Goal: Transaction & Acquisition: Book appointment/travel/reservation

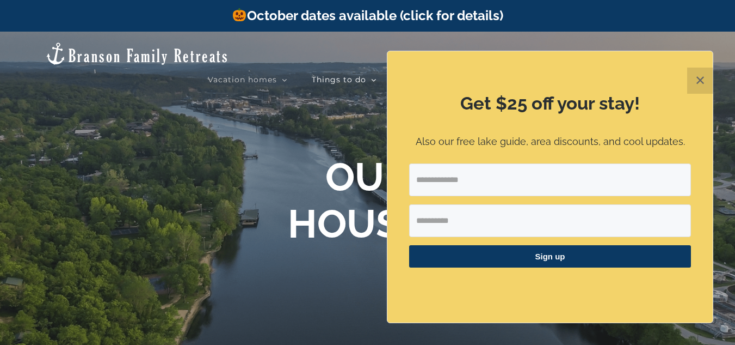
click at [699, 83] on button "✕" at bounding box center [701, 81] width 26 height 26
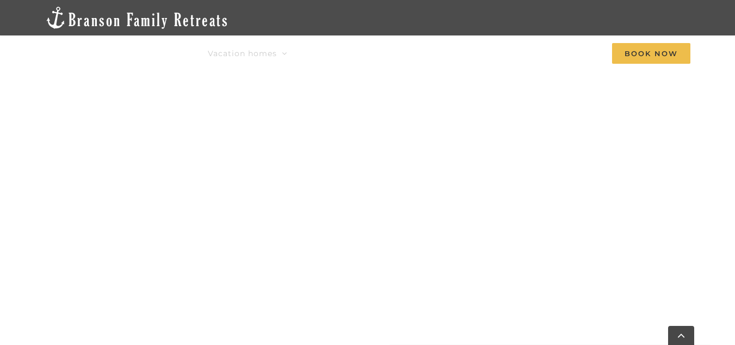
scroll to position [762, 0]
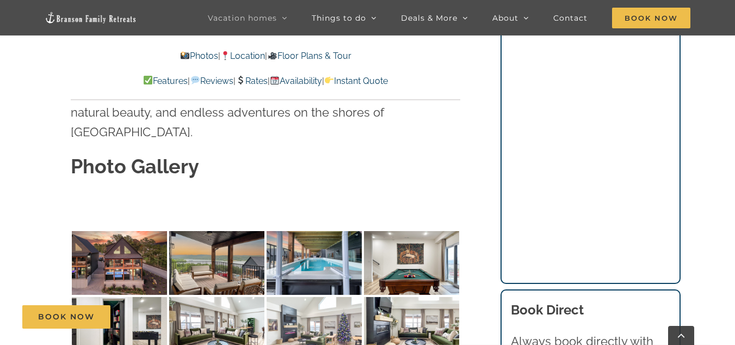
scroll to position [3157, 0]
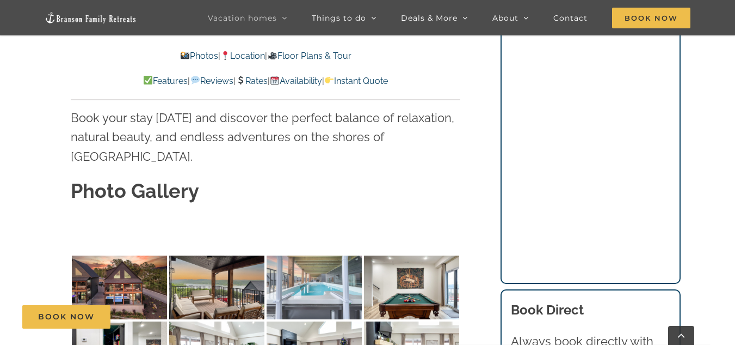
click at [309, 255] on img at bounding box center [314, 287] width 95 height 64
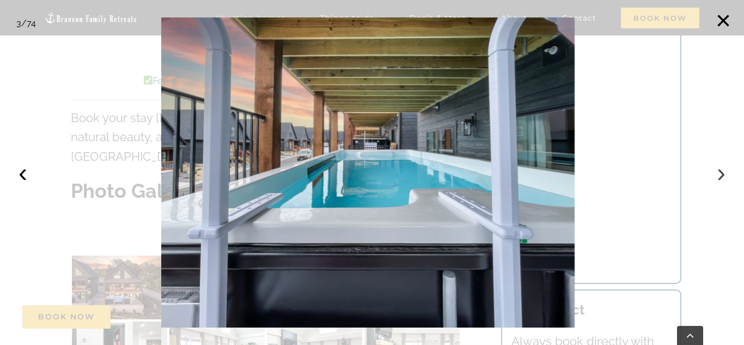
click at [721, 176] on button "›" at bounding box center [721, 173] width 24 height 24
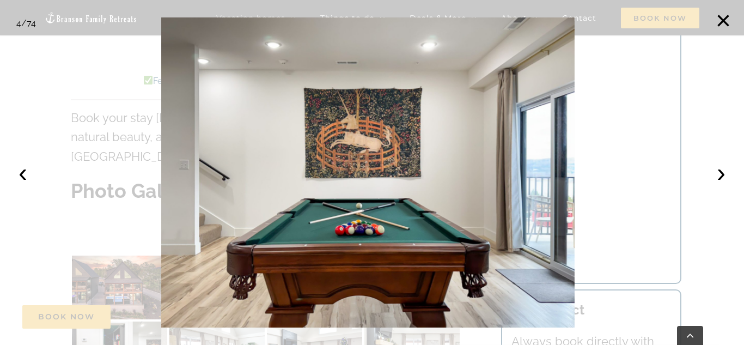
click at [718, 234] on div at bounding box center [372, 172] width 744 height 345
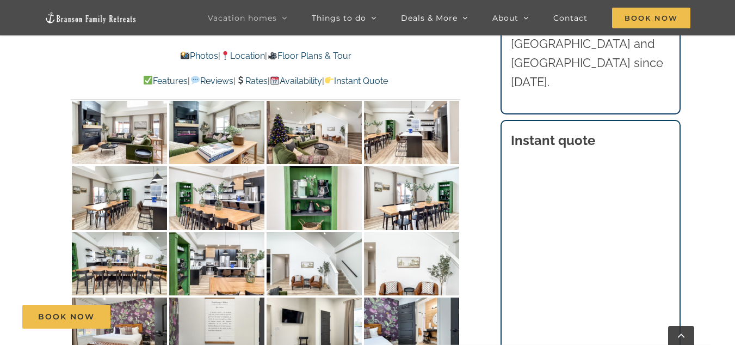
scroll to position [3266, 0]
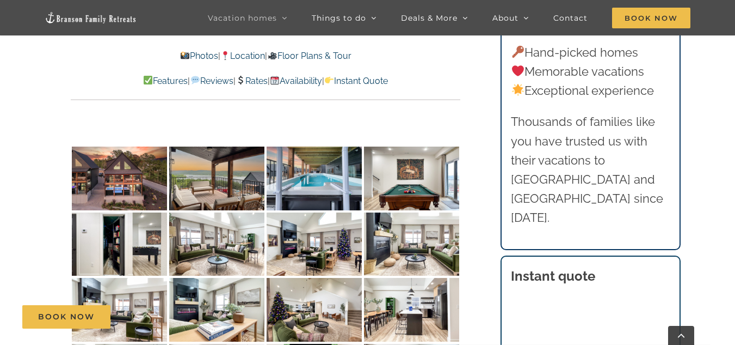
click at [59, 25] on link at bounding box center [91, 20] width 93 height 19
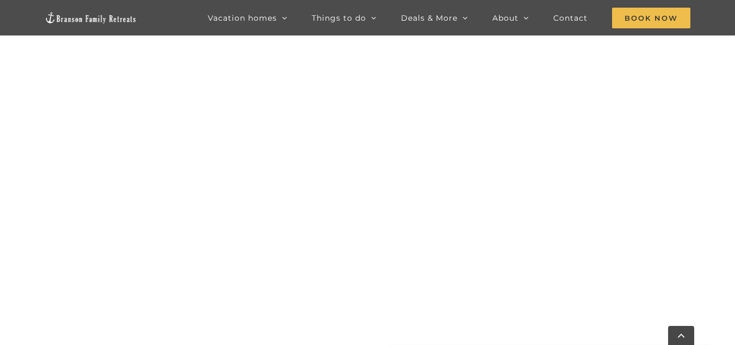
scroll to position [1107, 0]
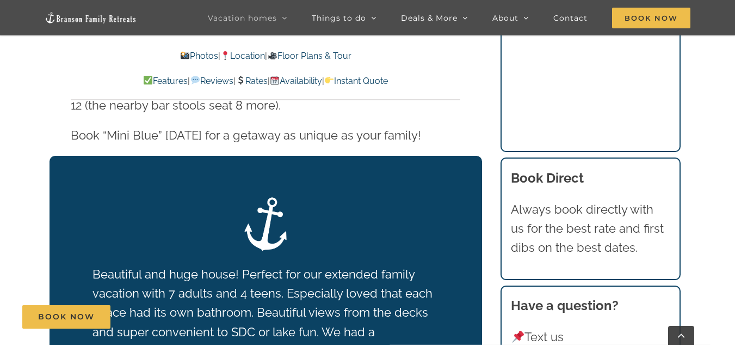
scroll to position [2014, 0]
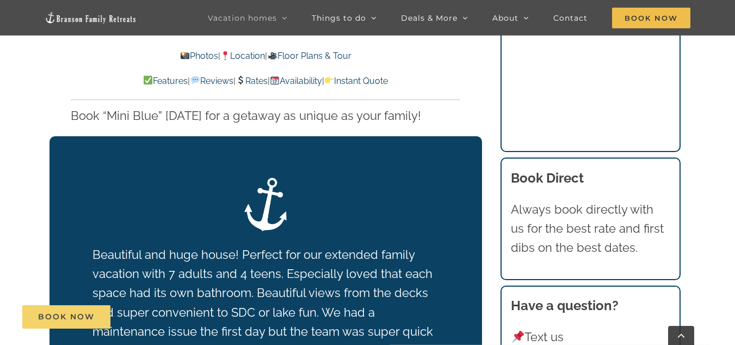
click at [41, 316] on span "Book Now" at bounding box center [66, 316] width 57 height 9
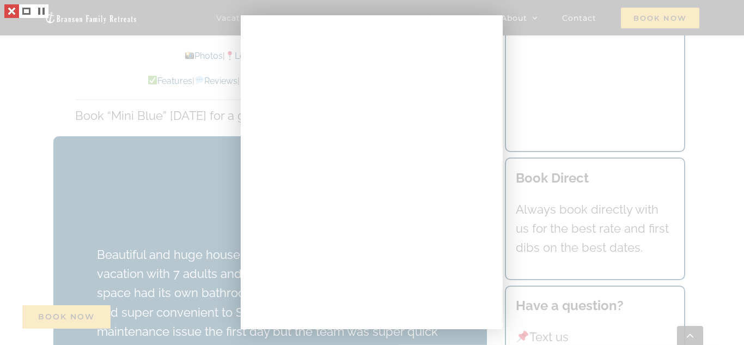
click at [13, 16] on link at bounding box center [11, 11] width 15 height 14
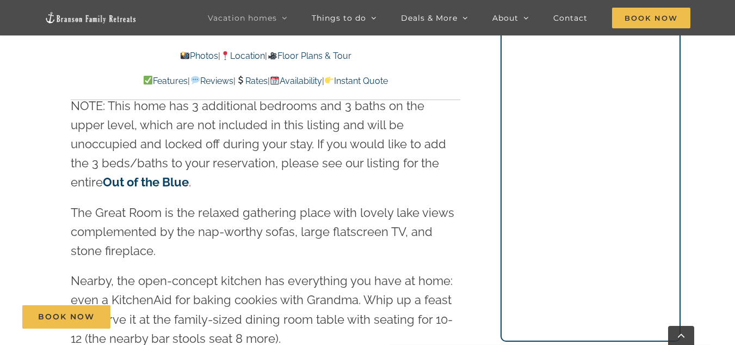
scroll to position [1633, 0]
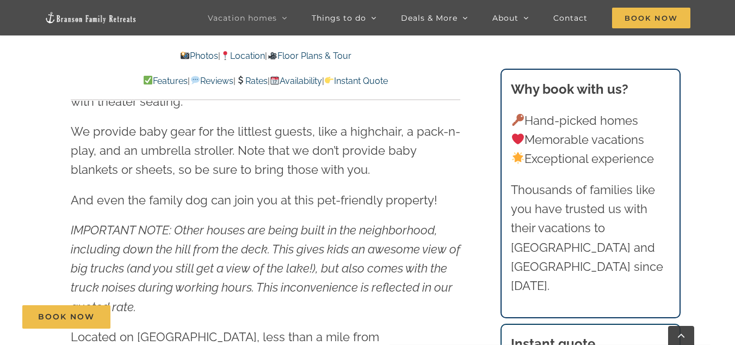
click at [244, 82] on link "Rates" at bounding box center [252, 81] width 32 height 10
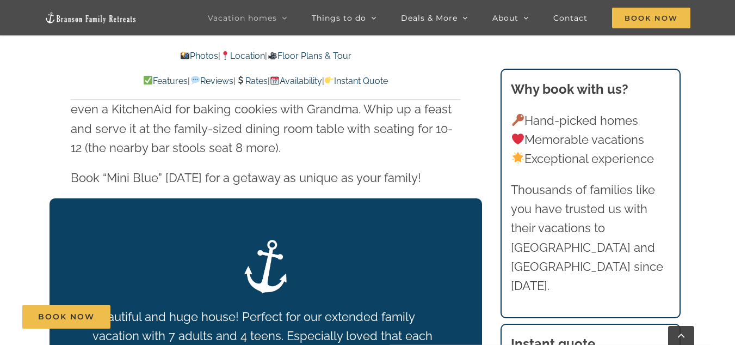
scroll to position [1560, 0]
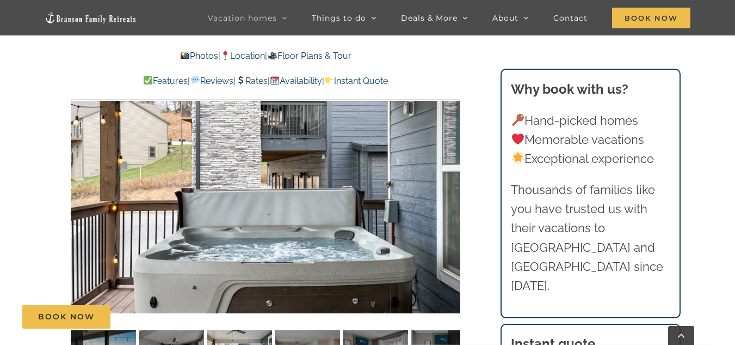
scroll to position [599, 0]
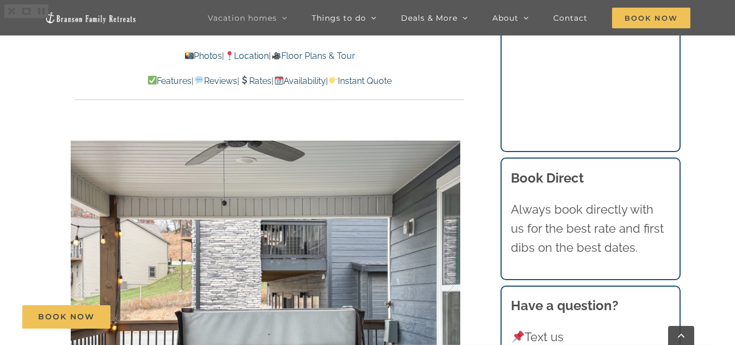
scroll to position [2014, 0]
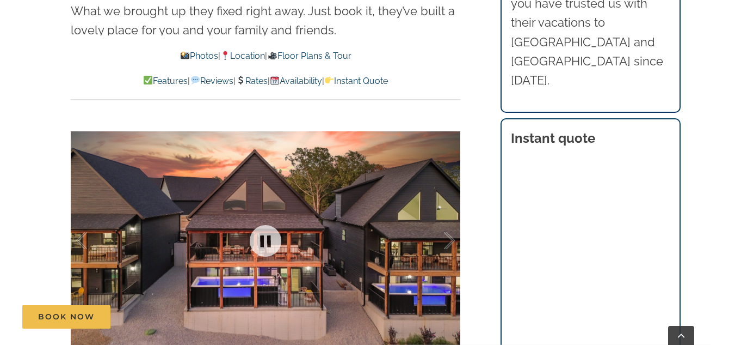
scroll to position [708, 0]
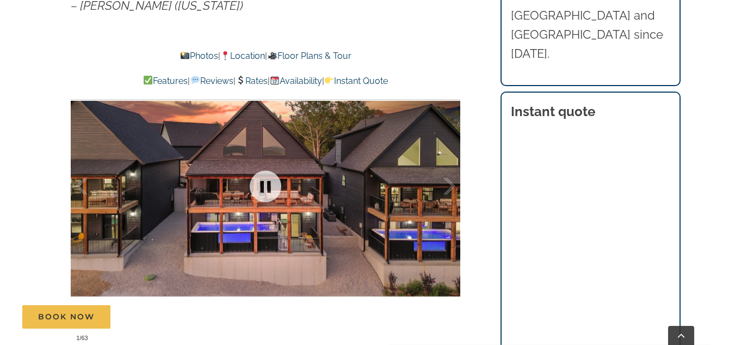
click at [241, 248] on div at bounding box center [266, 186] width 390 height 320
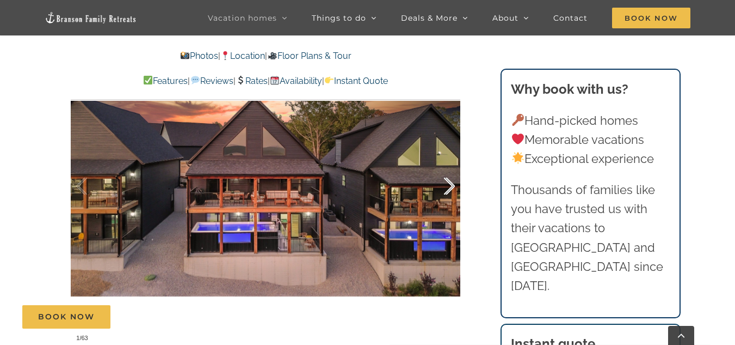
click at [442, 182] on div at bounding box center [438, 186] width 34 height 68
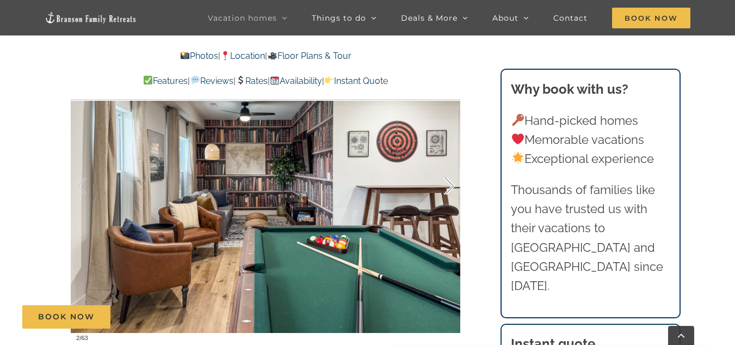
click at [442, 182] on div at bounding box center [438, 186] width 34 height 68
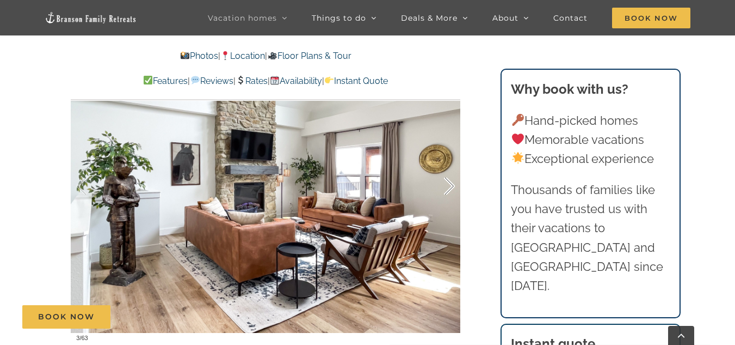
click at [442, 182] on div at bounding box center [438, 186] width 34 height 68
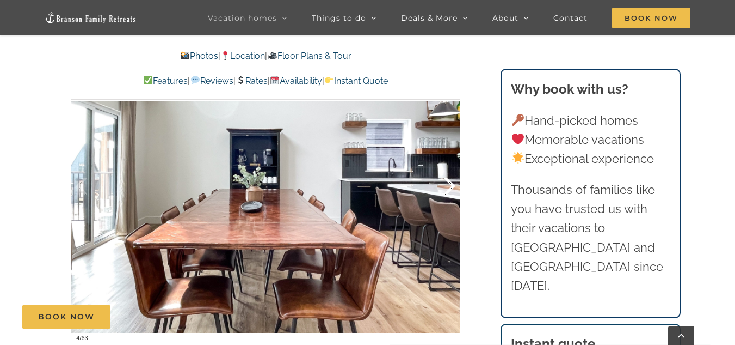
click at [443, 182] on div at bounding box center [438, 186] width 34 height 68
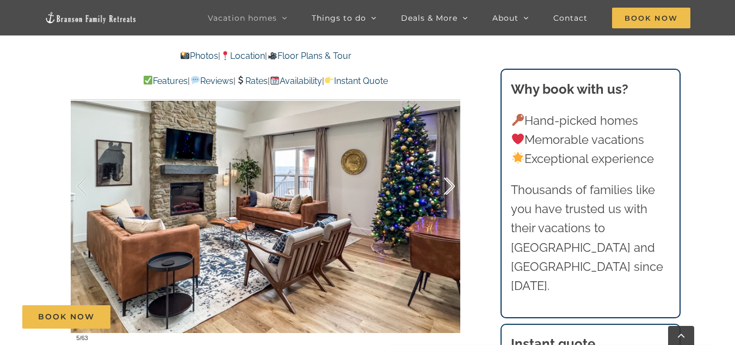
click at [443, 182] on div at bounding box center [438, 186] width 34 height 68
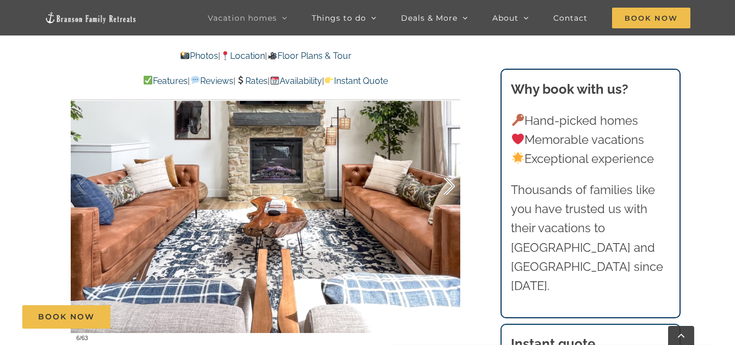
click at [450, 186] on div at bounding box center [438, 186] width 34 height 68
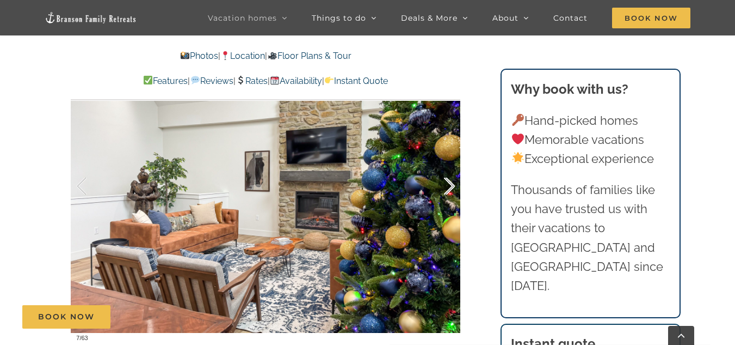
click at [451, 186] on div at bounding box center [438, 186] width 34 height 68
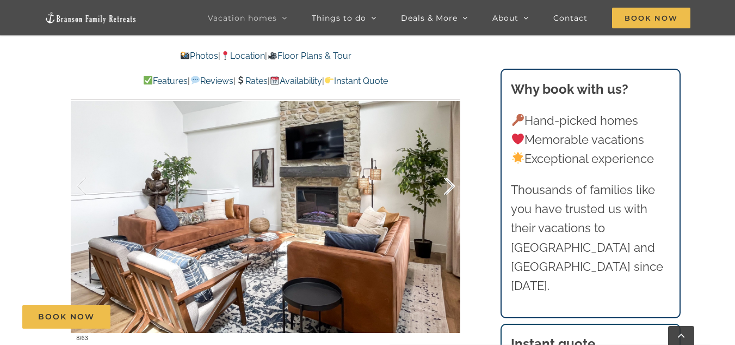
click at [451, 186] on div at bounding box center [438, 186] width 34 height 68
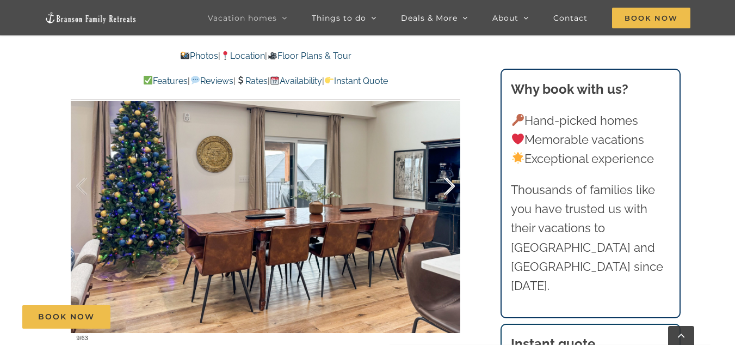
click at [451, 186] on div at bounding box center [438, 186] width 34 height 68
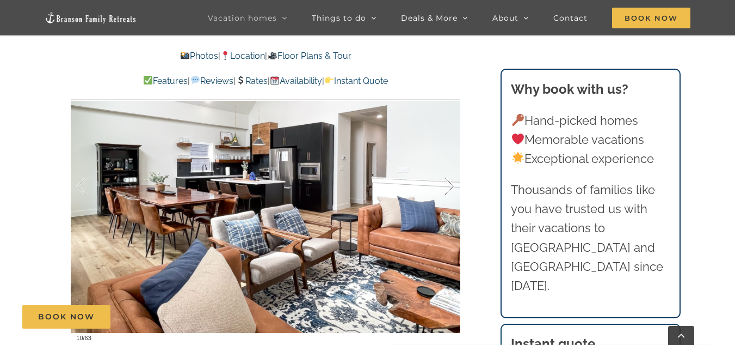
click at [451, 186] on div at bounding box center [438, 186] width 34 height 68
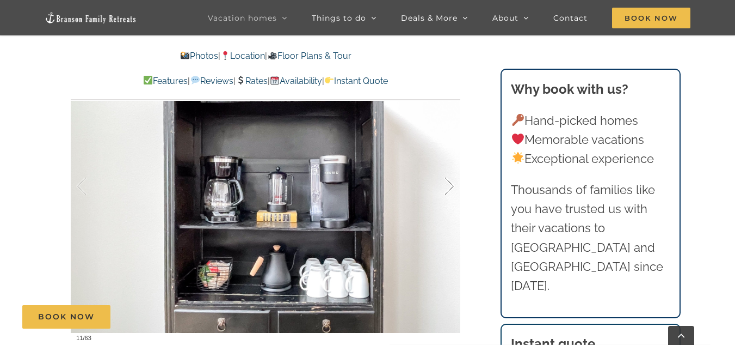
click at [451, 186] on div at bounding box center [438, 186] width 34 height 68
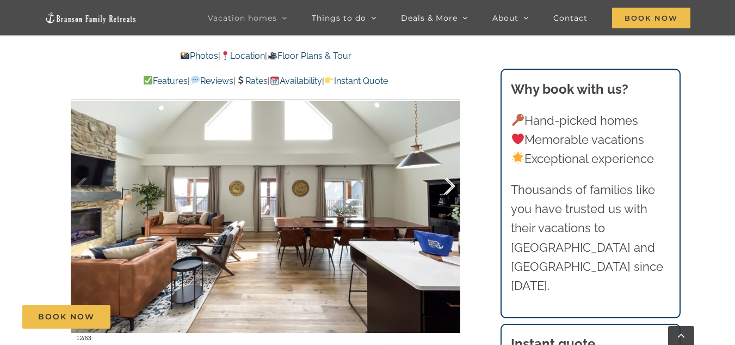
click at [451, 186] on div at bounding box center [438, 186] width 34 height 68
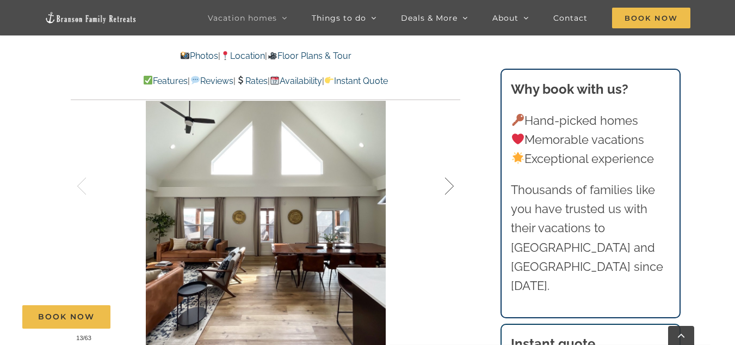
click at [451, 186] on div at bounding box center [438, 186] width 34 height 68
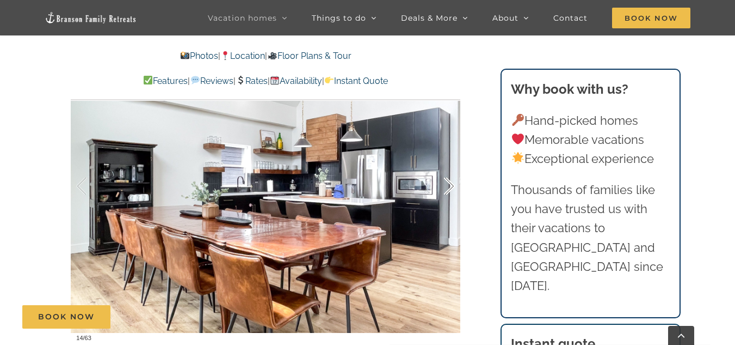
click at [451, 186] on div at bounding box center [438, 186] width 34 height 68
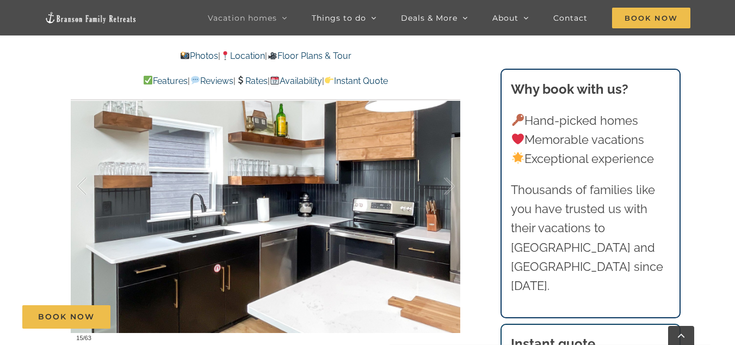
click at [456, 185] on div "15 / 63" at bounding box center [266, 186] width 390 height 320
click at [448, 185] on div at bounding box center [438, 186] width 34 height 68
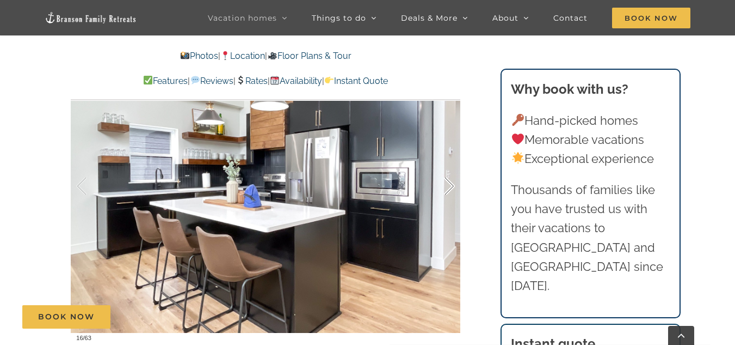
click at [448, 185] on div at bounding box center [438, 186] width 34 height 68
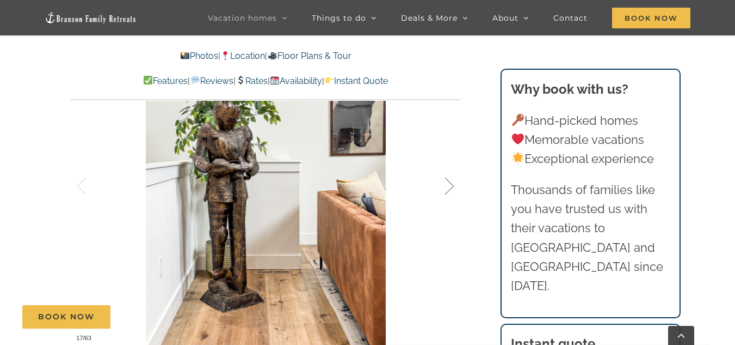
click at [448, 185] on div at bounding box center [438, 186] width 34 height 68
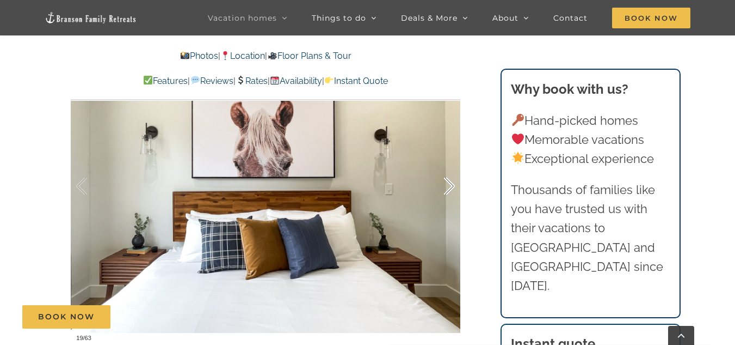
click at [448, 185] on div at bounding box center [438, 186] width 34 height 68
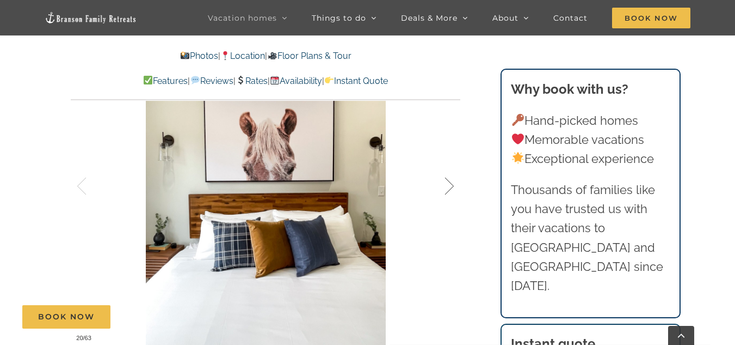
click at [448, 185] on div at bounding box center [438, 186] width 34 height 68
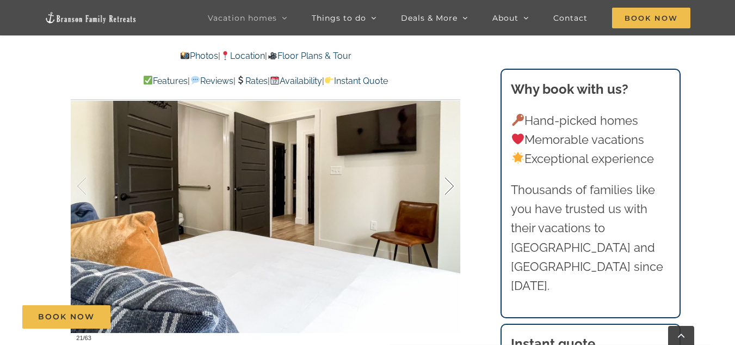
click at [448, 185] on div at bounding box center [438, 186] width 34 height 68
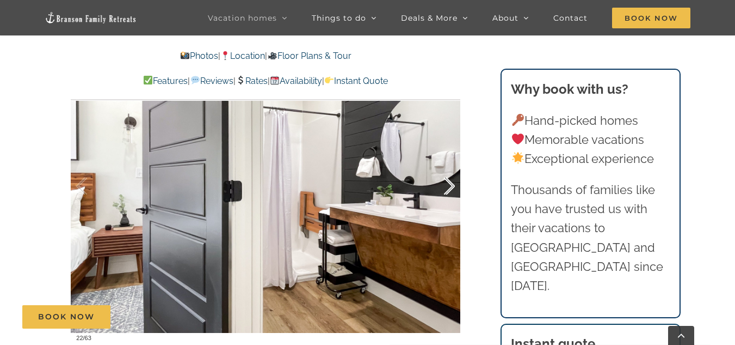
click at [448, 185] on div at bounding box center [438, 186] width 34 height 68
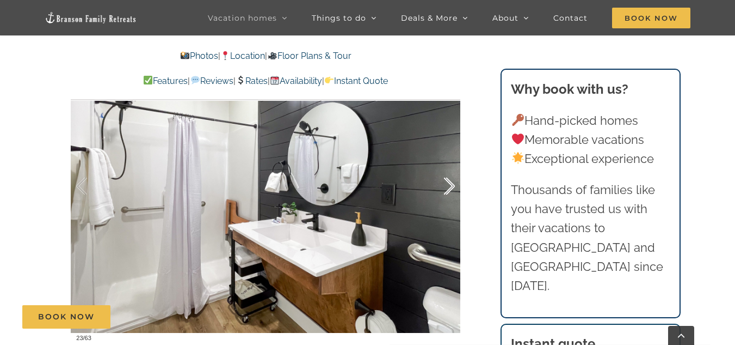
click at [448, 185] on div at bounding box center [438, 186] width 34 height 68
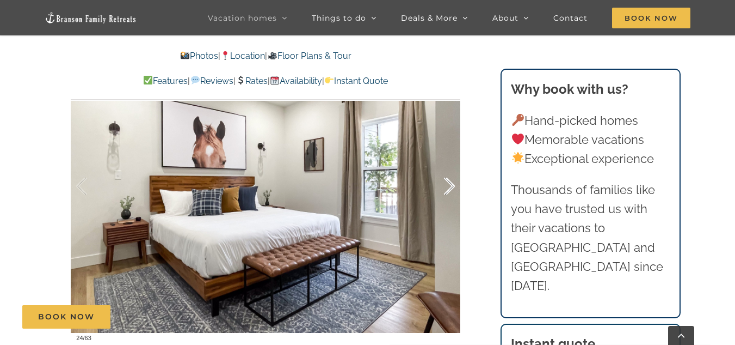
click at [448, 185] on div at bounding box center [438, 186] width 34 height 68
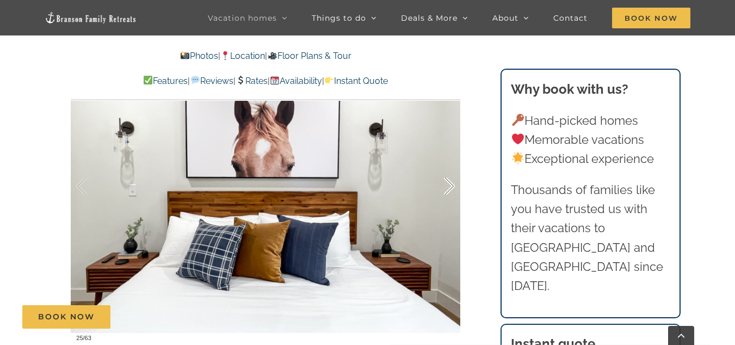
click at [448, 185] on div at bounding box center [438, 186] width 34 height 68
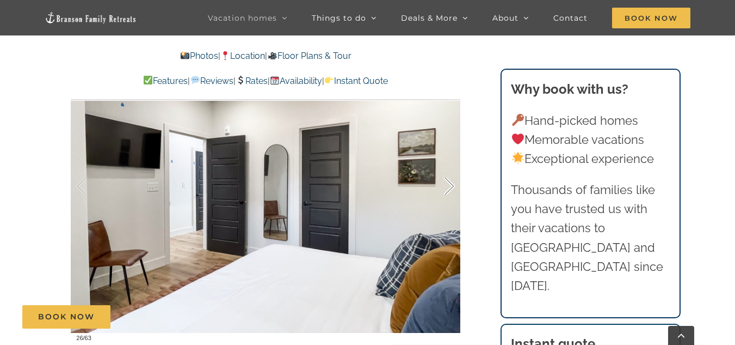
click at [448, 185] on div at bounding box center [438, 186] width 34 height 68
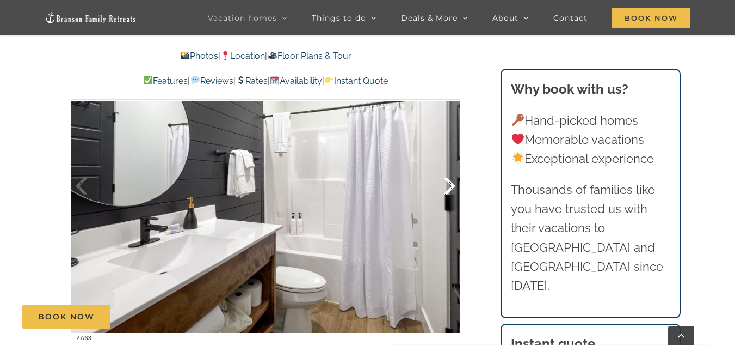
click at [448, 185] on div at bounding box center [438, 186] width 34 height 68
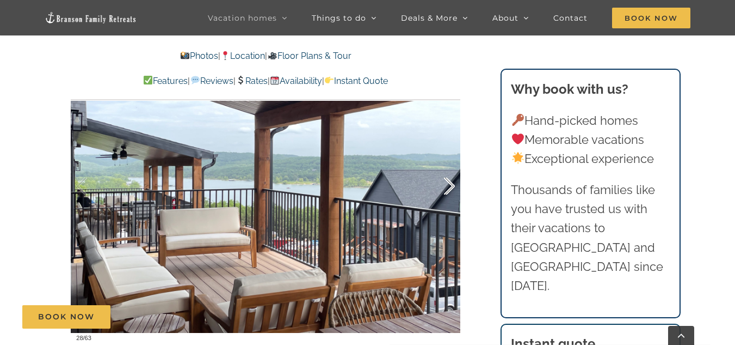
click at [448, 185] on div at bounding box center [438, 186] width 34 height 68
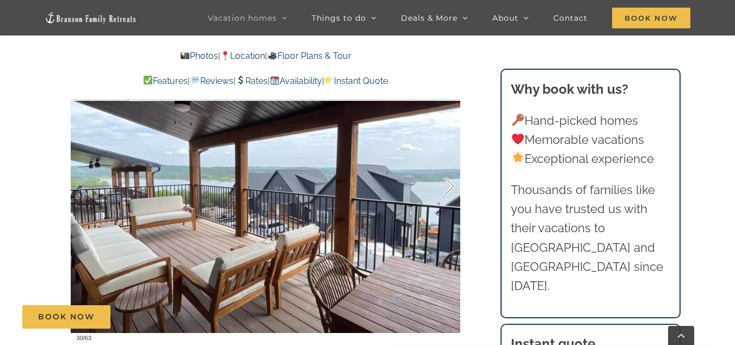
click at [448, 185] on div at bounding box center [438, 186] width 34 height 68
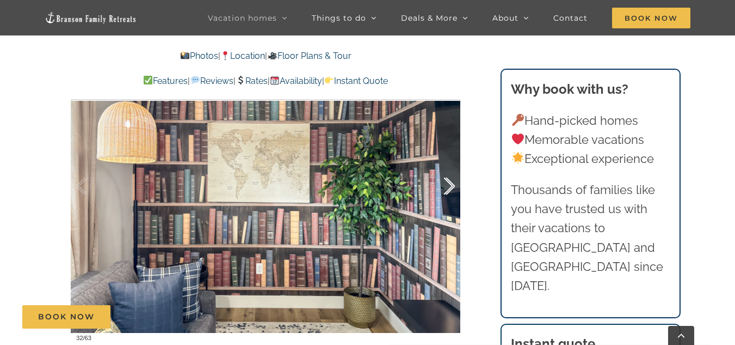
click at [448, 185] on div at bounding box center [438, 186] width 34 height 68
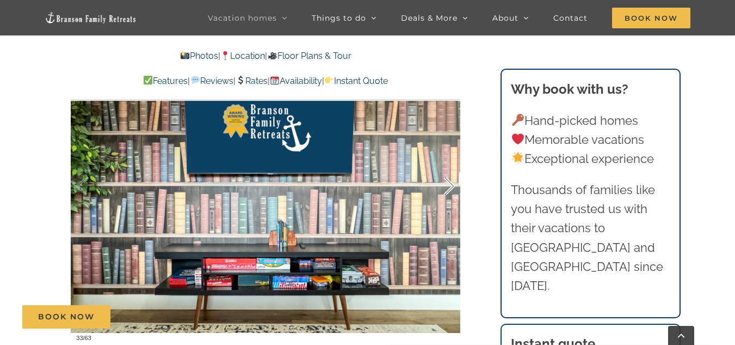
click at [448, 185] on div at bounding box center [438, 186] width 34 height 68
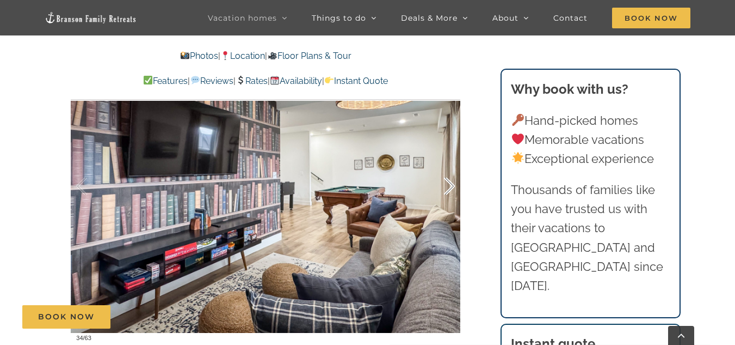
click at [448, 185] on div at bounding box center [438, 186] width 34 height 68
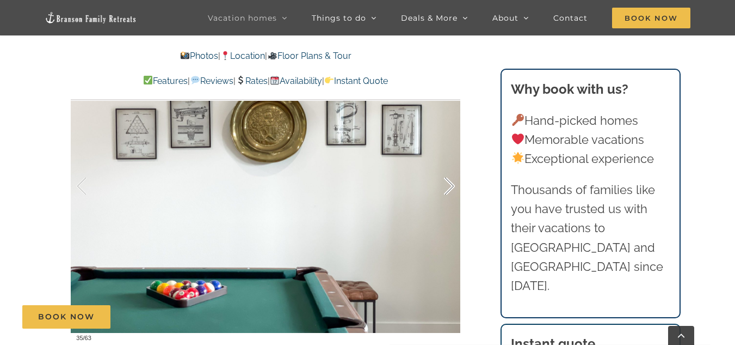
click at [448, 185] on div at bounding box center [438, 186] width 34 height 68
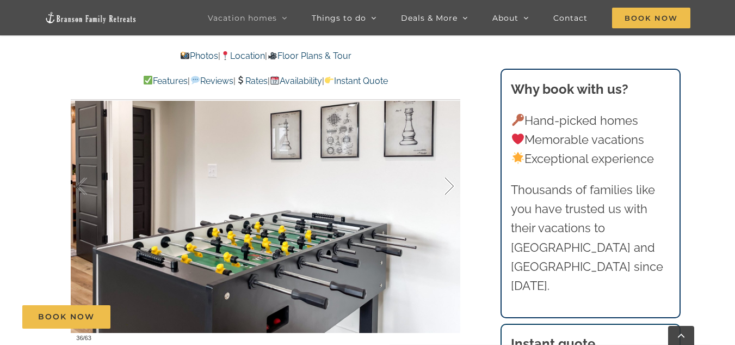
click at [448, 185] on div at bounding box center [438, 186] width 34 height 68
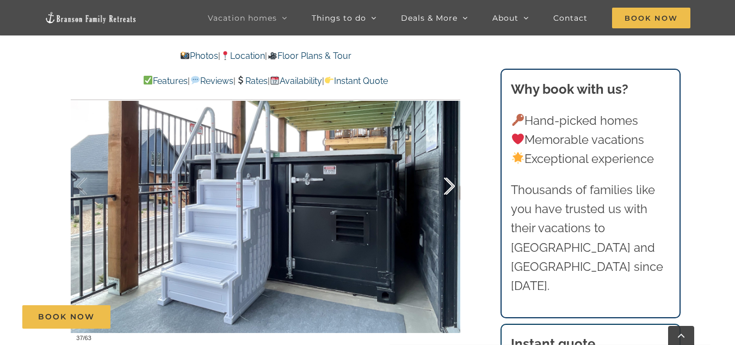
click at [448, 185] on div at bounding box center [438, 186] width 34 height 68
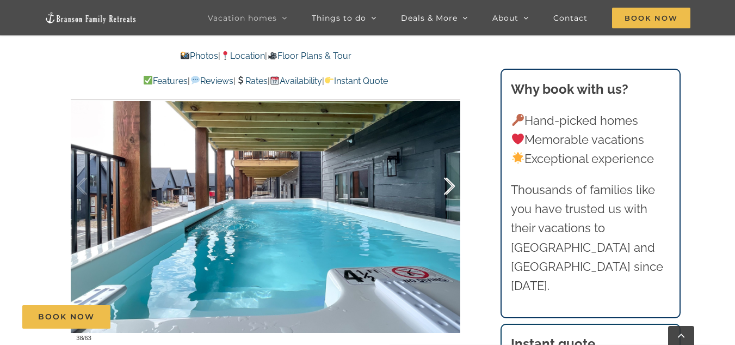
click at [449, 188] on div at bounding box center [438, 186] width 34 height 68
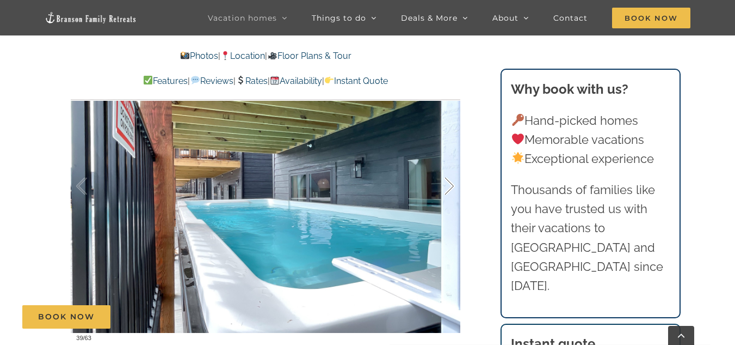
click at [449, 188] on div at bounding box center [438, 186] width 34 height 68
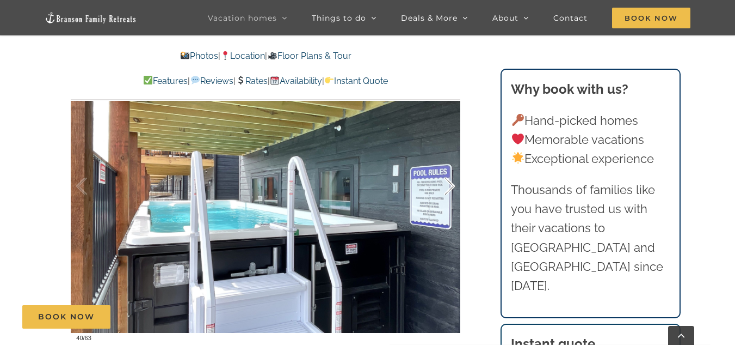
click at [449, 188] on div at bounding box center [438, 186] width 34 height 68
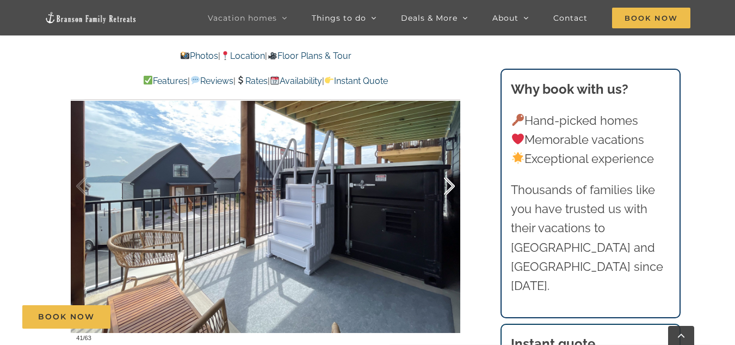
click at [449, 188] on div at bounding box center [438, 186] width 34 height 68
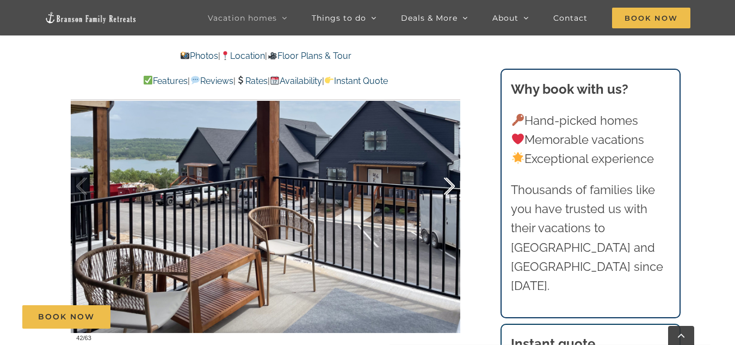
click at [449, 189] on div at bounding box center [438, 186] width 34 height 68
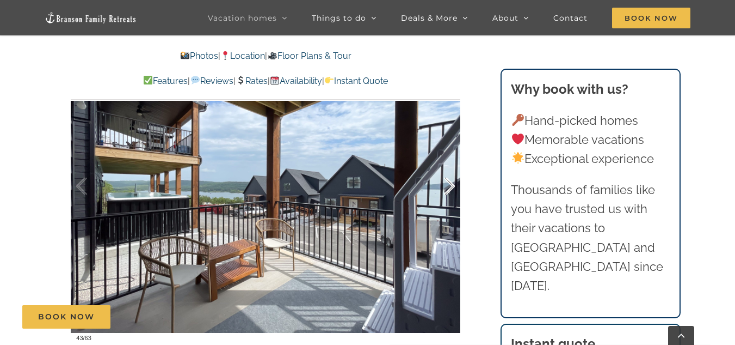
click at [449, 189] on div at bounding box center [438, 186] width 34 height 68
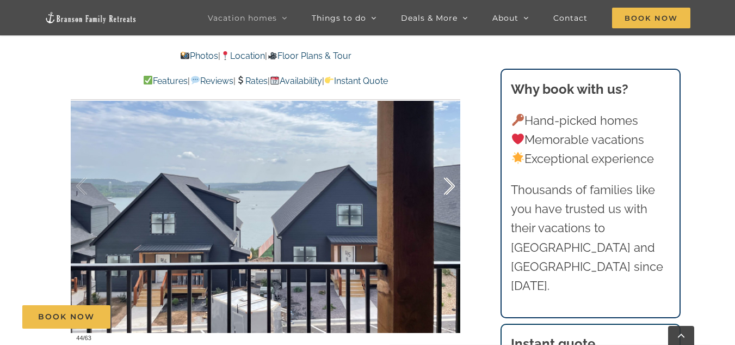
click at [449, 189] on div at bounding box center [438, 186] width 34 height 68
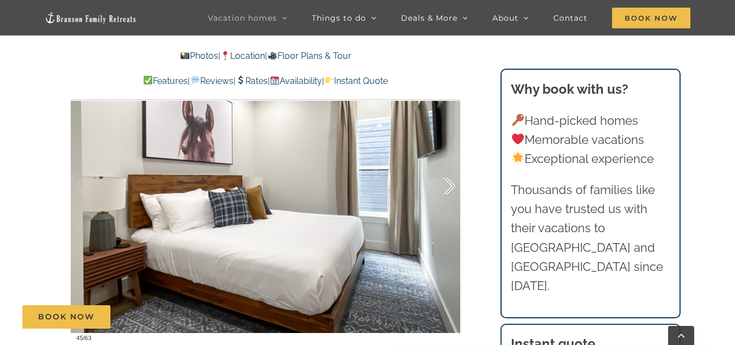
click at [449, 189] on div at bounding box center [438, 186] width 34 height 68
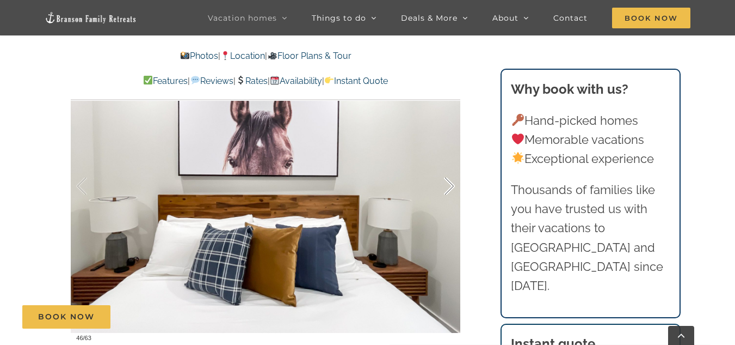
click at [449, 189] on div at bounding box center [438, 186] width 34 height 68
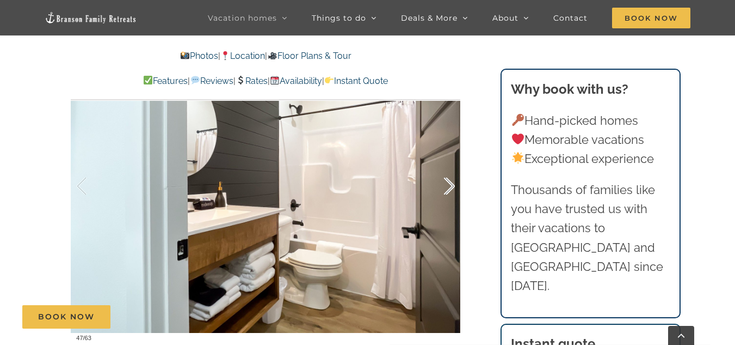
click at [449, 189] on div at bounding box center [438, 186] width 34 height 68
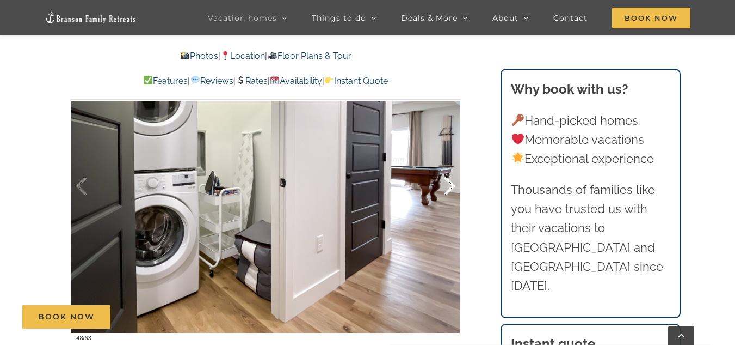
click at [449, 189] on div at bounding box center [438, 186] width 34 height 68
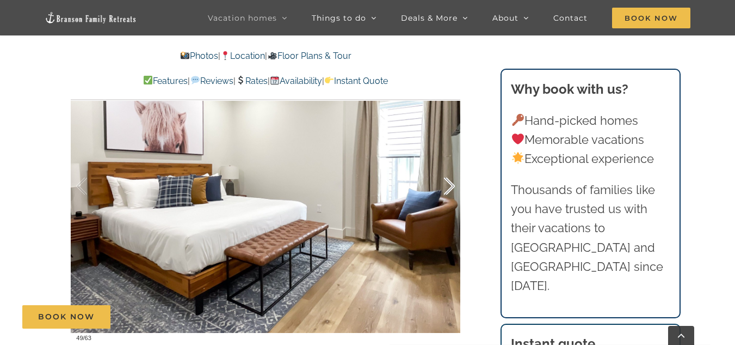
click at [449, 189] on div at bounding box center [438, 186] width 34 height 68
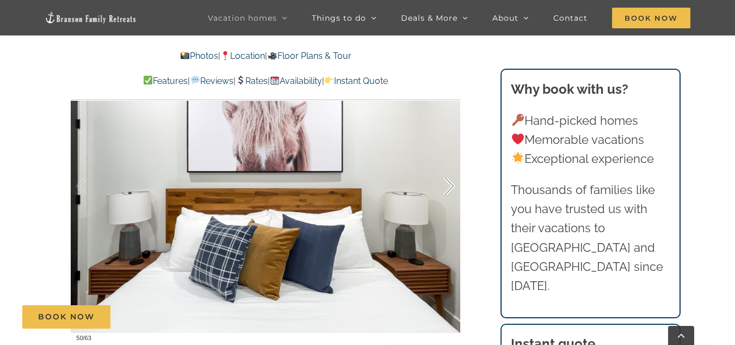
click at [449, 189] on div at bounding box center [438, 186] width 34 height 68
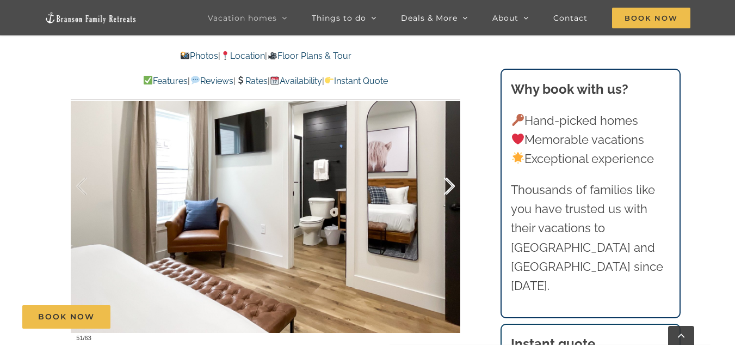
click at [449, 189] on div at bounding box center [438, 186] width 34 height 68
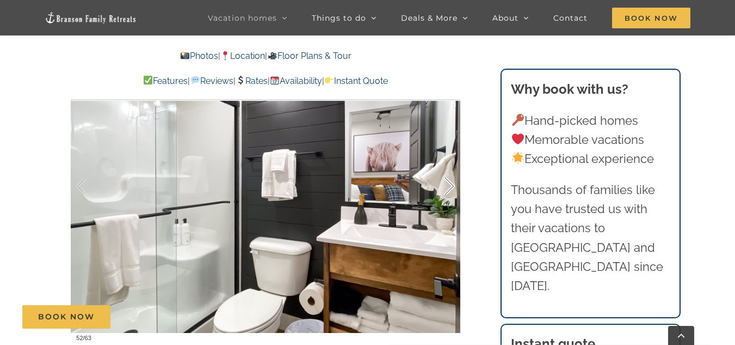
click at [449, 189] on div at bounding box center [438, 186] width 34 height 68
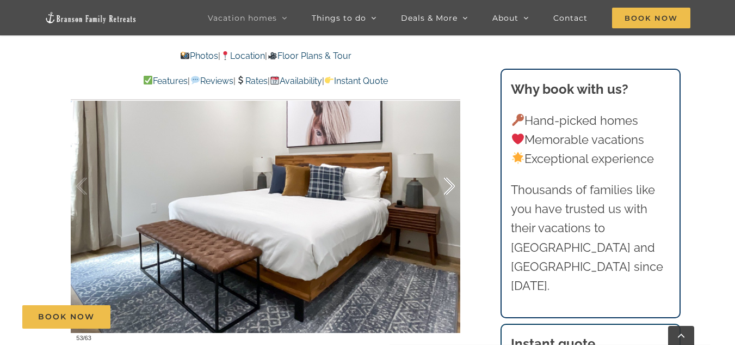
click at [449, 189] on div at bounding box center [438, 186] width 34 height 68
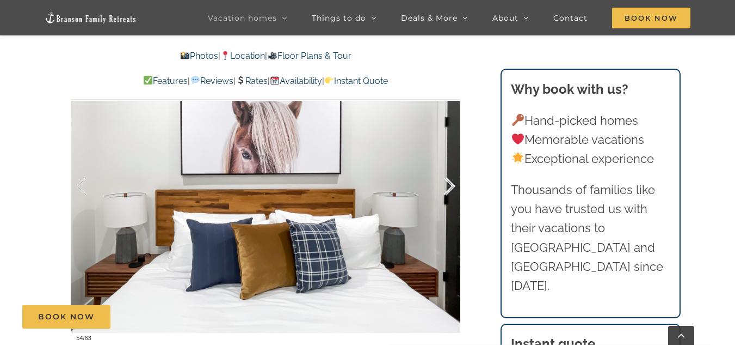
click at [449, 189] on div at bounding box center [438, 186] width 34 height 68
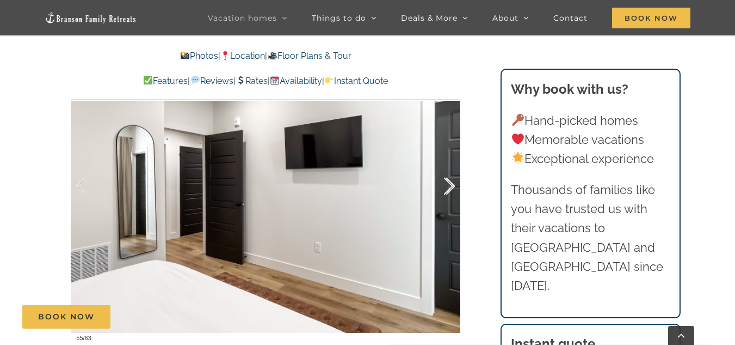
click at [449, 189] on div at bounding box center [438, 186] width 34 height 68
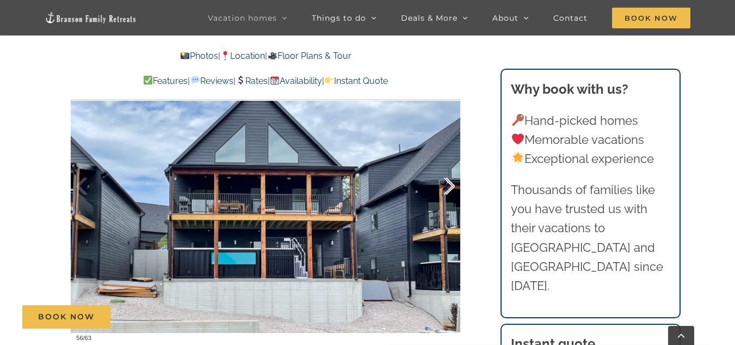
click at [449, 189] on div at bounding box center [438, 186] width 34 height 68
